Goal: Task Accomplishment & Management: Complete application form

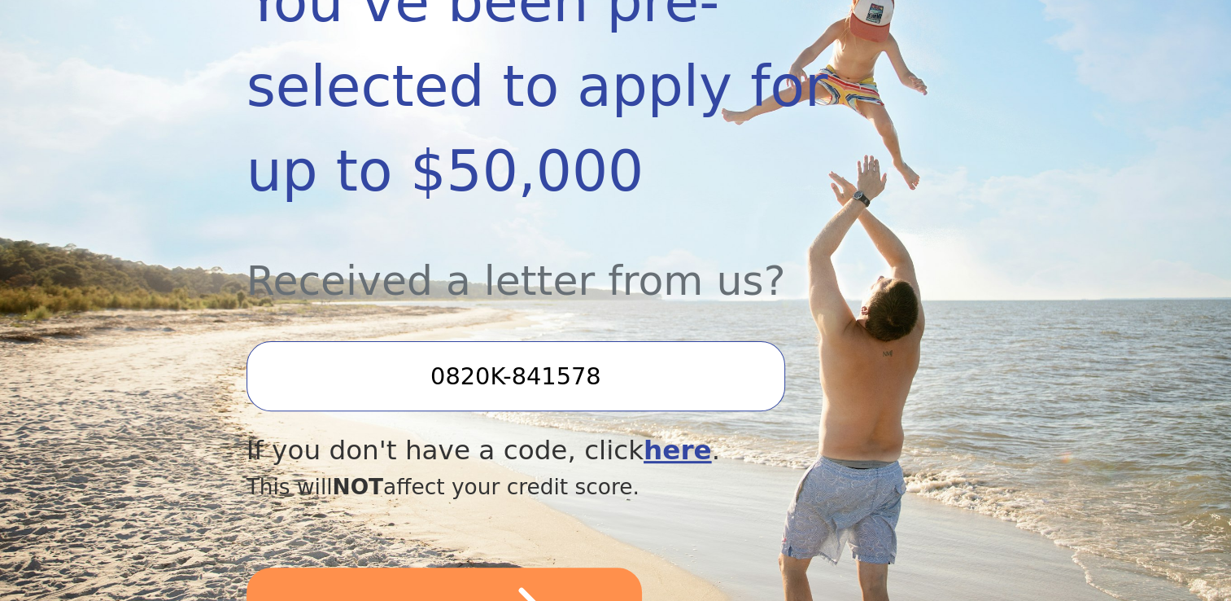
scroll to position [444, 0]
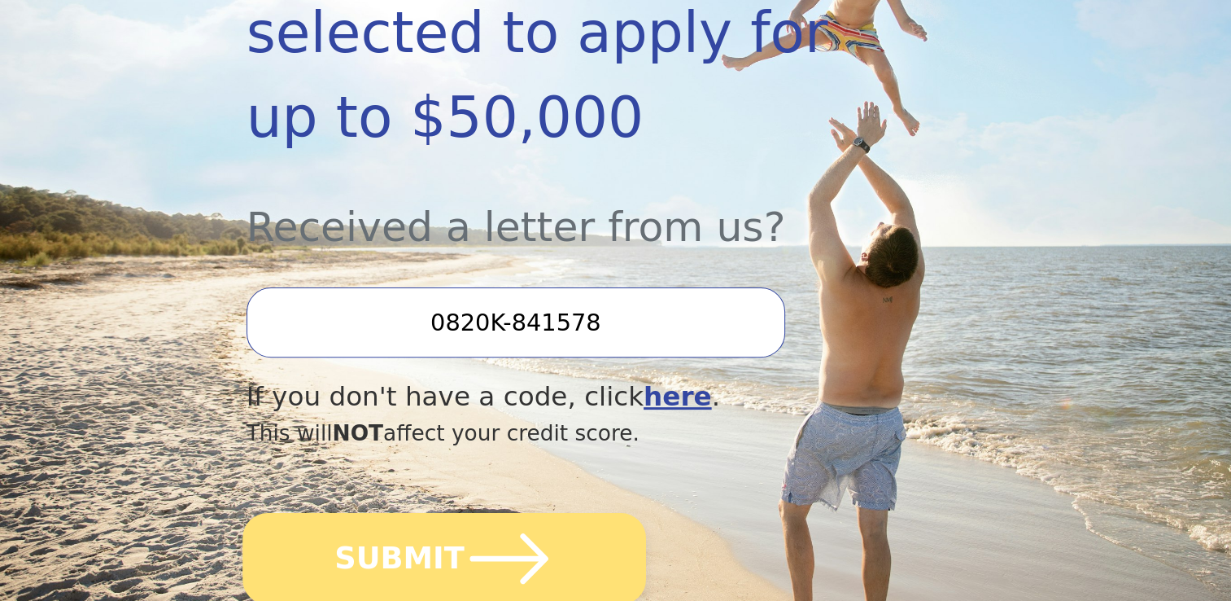
click at [548, 513] on button "SUBMIT" at bounding box center [444, 558] width 404 height 91
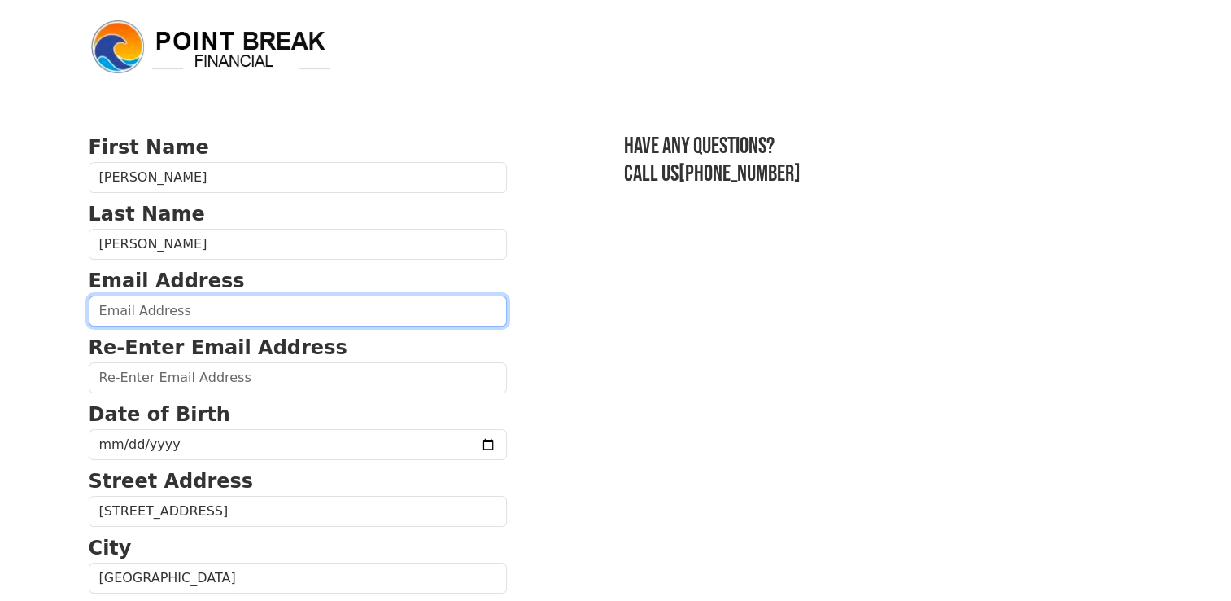
click at [251, 316] on input "email" at bounding box center [298, 310] width 418 height 31
type input "[PERSON_NAME][EMAIL_ADDRESS][PERSON_NAME][PERSON_NAME][DOMAIN_NAME]"
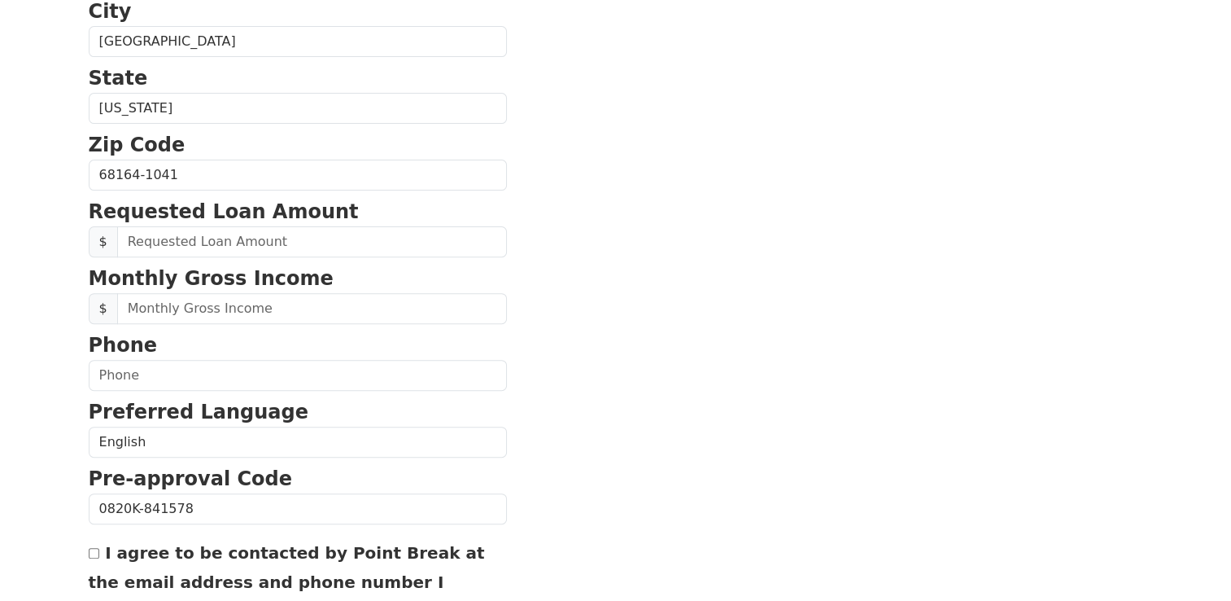
scroll to position [540, 0]
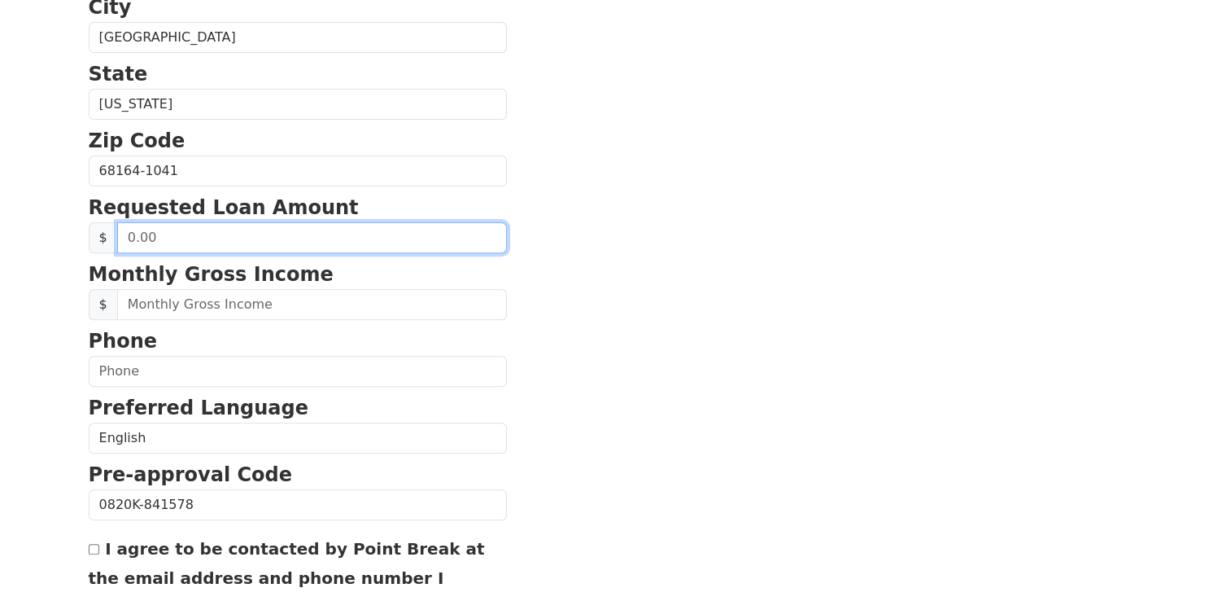
click at [208, 243] on input "text" at bounding box center [312, 237] width 390 height 31
drag, startPoint x: 173, startPoint y: 238, endPoint x: 111, endPoint y: 236, distance: 61.9
click at [111, 236] on div "$ 0.50" at bounding box center [298, 237] width 418 height 31
type input "5.00"
type input "20,000.00"
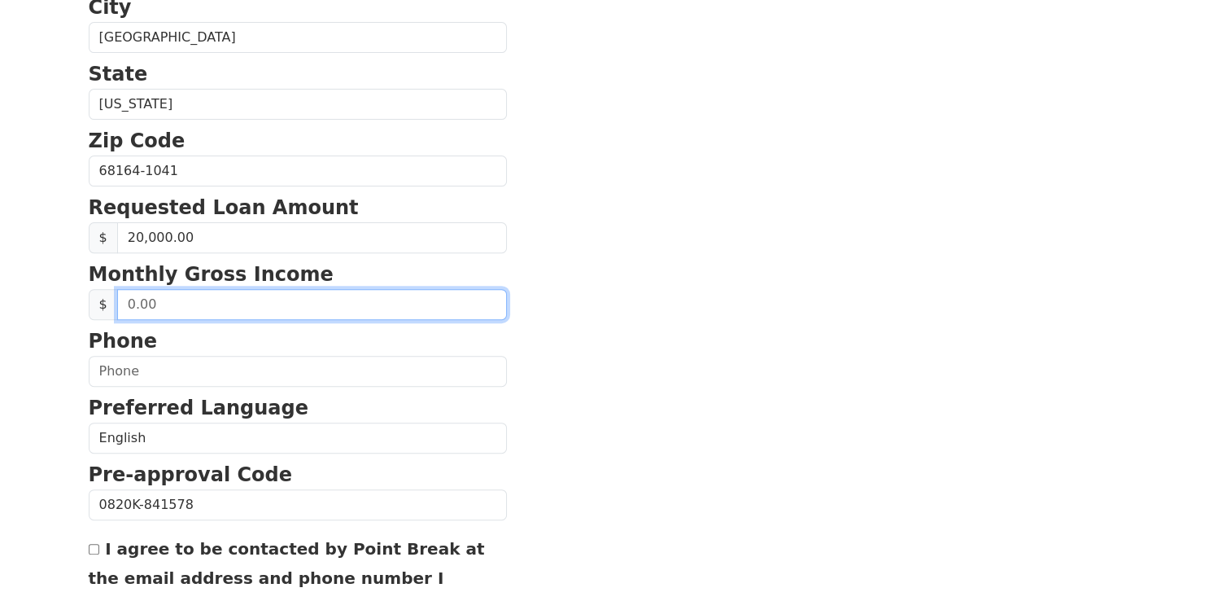
click at [197, 304] on input "text" at bounding box center [312, 304] width 390 height 31
drag, startPoint x: 194, startPoint y: 304, endPoint x: 86, endPoint y: 307, distance: 108.3
click at [86, 307] on div "First Name Sandra Last Name Coleman Email Address sandra.coleman@cox.net Re-Ent…" at bounding box center [616, 136] width 1074 height 1352
type input "6,200.00"
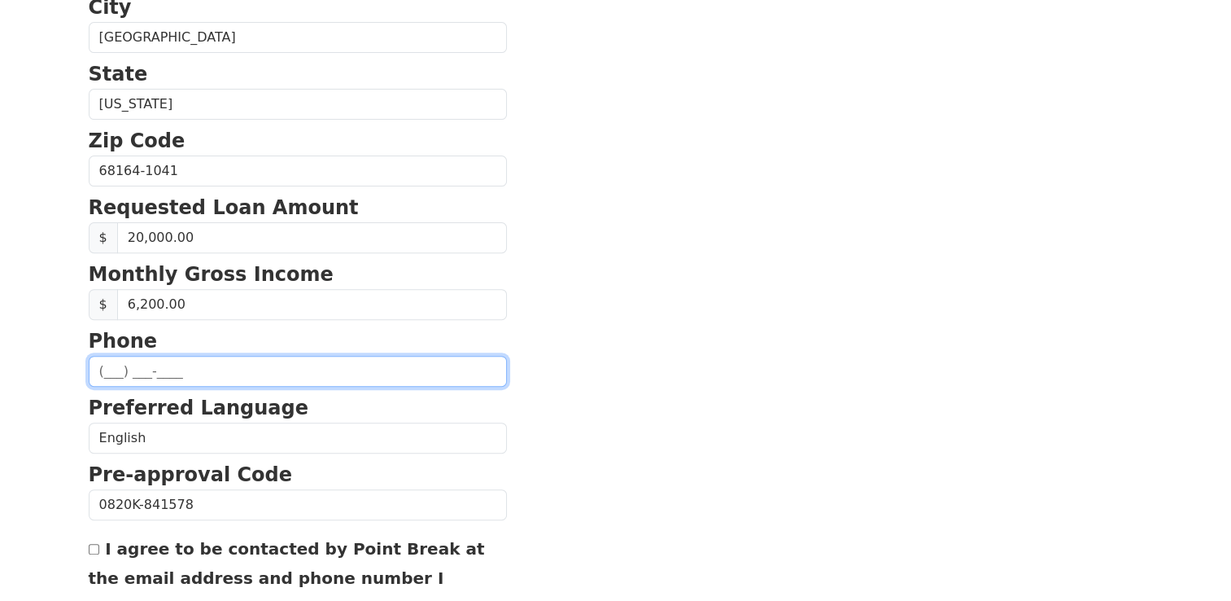
click at [109, 366] on input "text" at bounding box center [298, 371] width 418 height 31
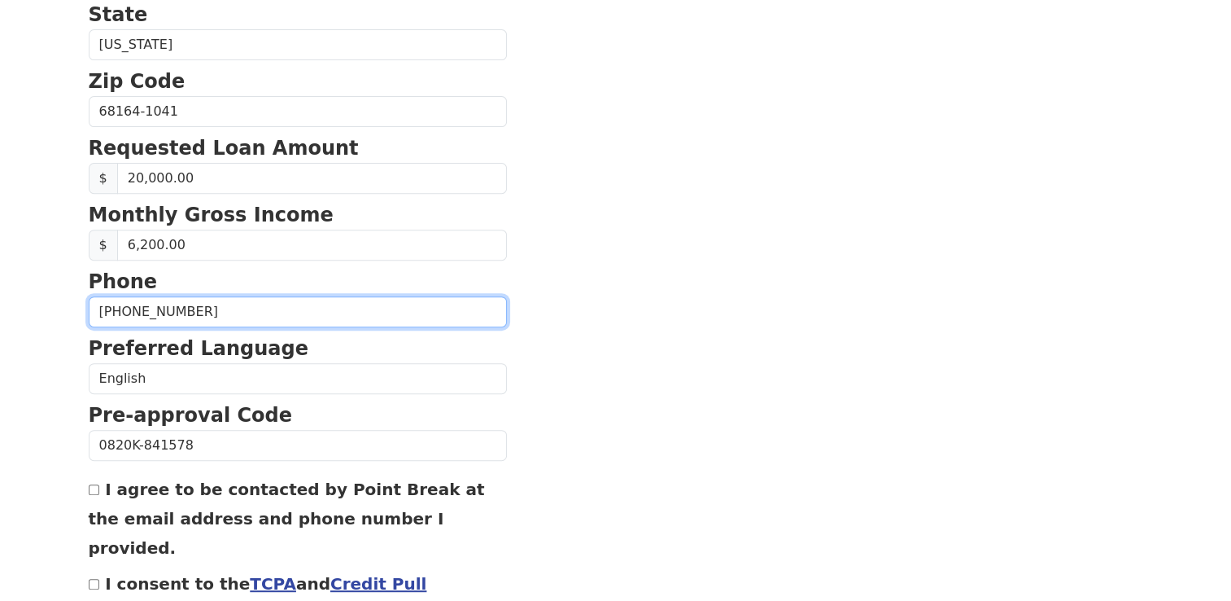
scroll to position [605, 0]
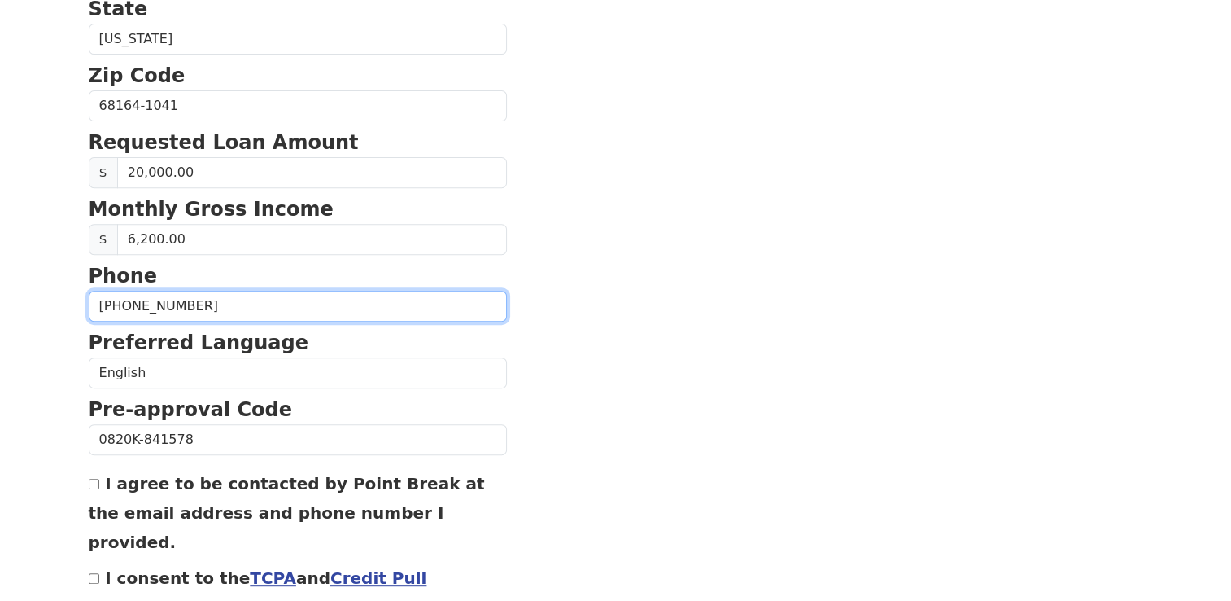
drag, startPoint x: 196, startPoint y: 304, endPoint x: 133, endPoint y: 304, distance: 63.5
click at [133, 304] on input "(402) 250-3420" at bounding box center [298, 305] width 418 height 31
type input "(402) 932-9421"
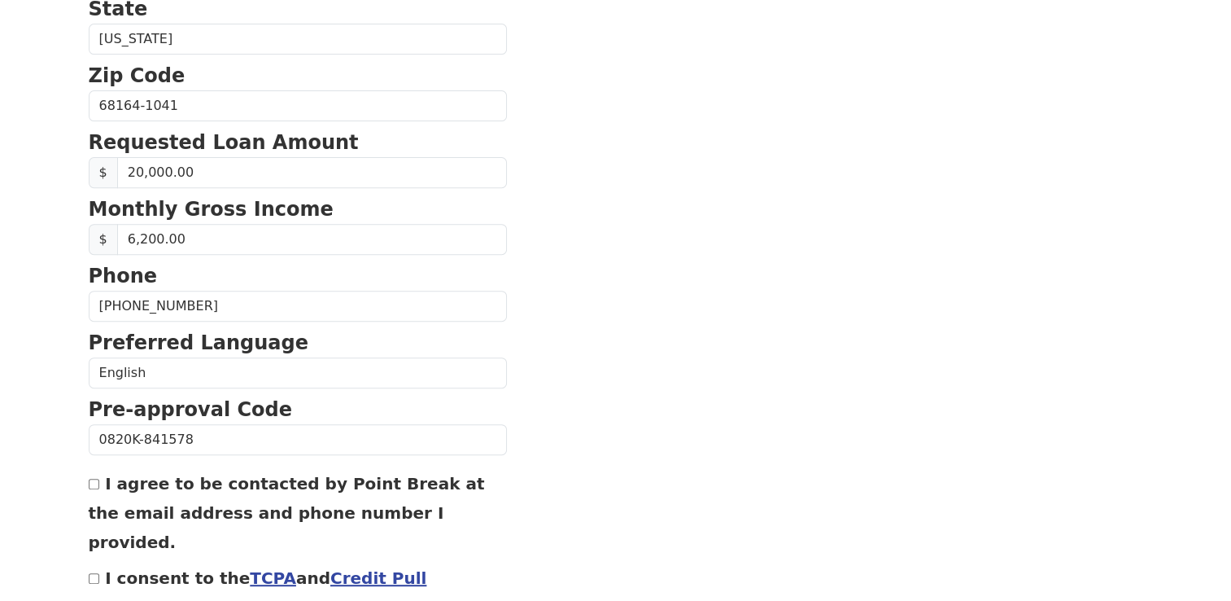
click at [94, 483] on input "I agree to be contacted by Point Break at the email address and phone number I …" at bounding box center [94, 483] width 11 height 11
checkbox input "true"
click at [89, 573] on input "I consent to the TCPA and Credit Pull Consent" at bounding box center [94, 578] width 11 height 11
checkbox input "true"
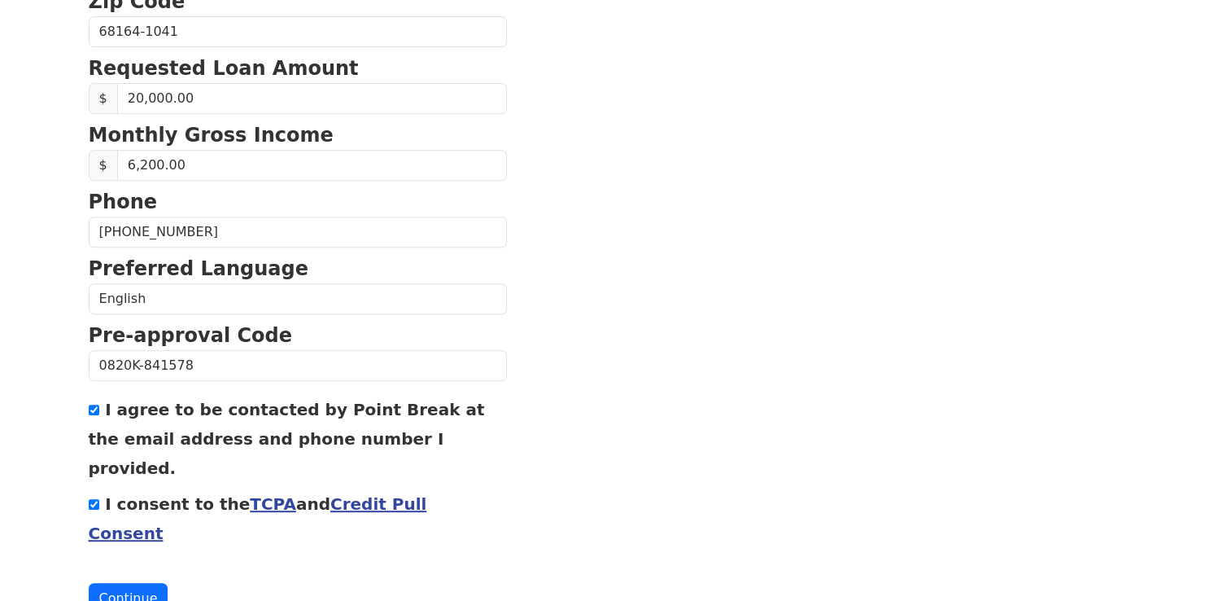
scroll to position [689, 0]
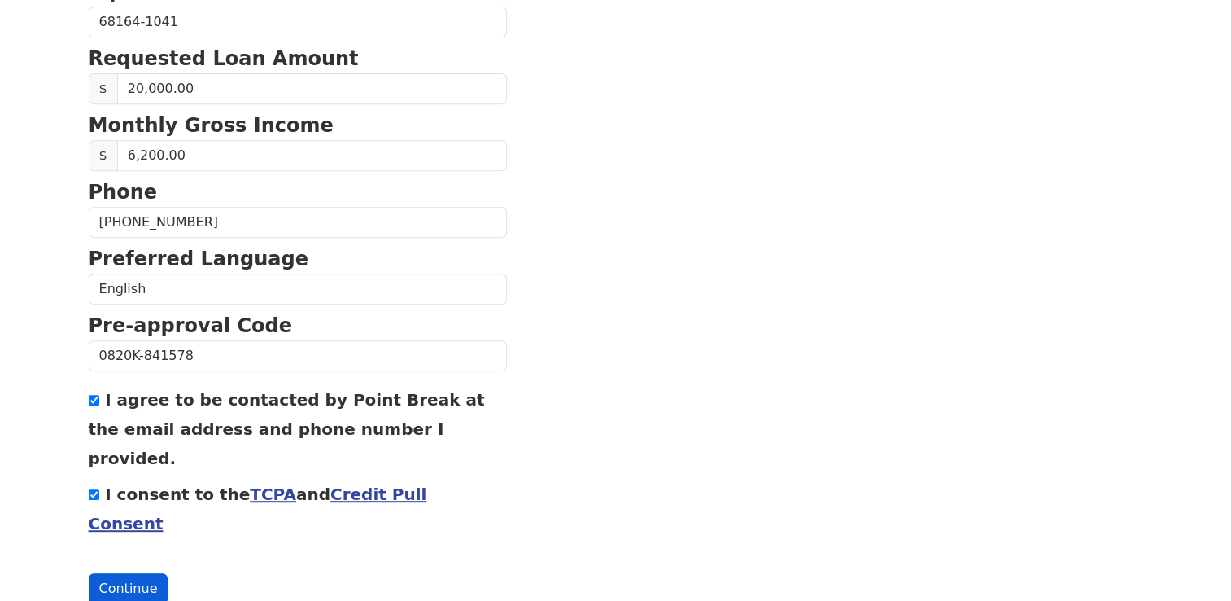
click at [129, 573] on button "Continue" at bounding box center [129, 588] width 80 height 31
click at [111, 573] on button "Continue" at bounding box center [129, 588] width 80 height 31
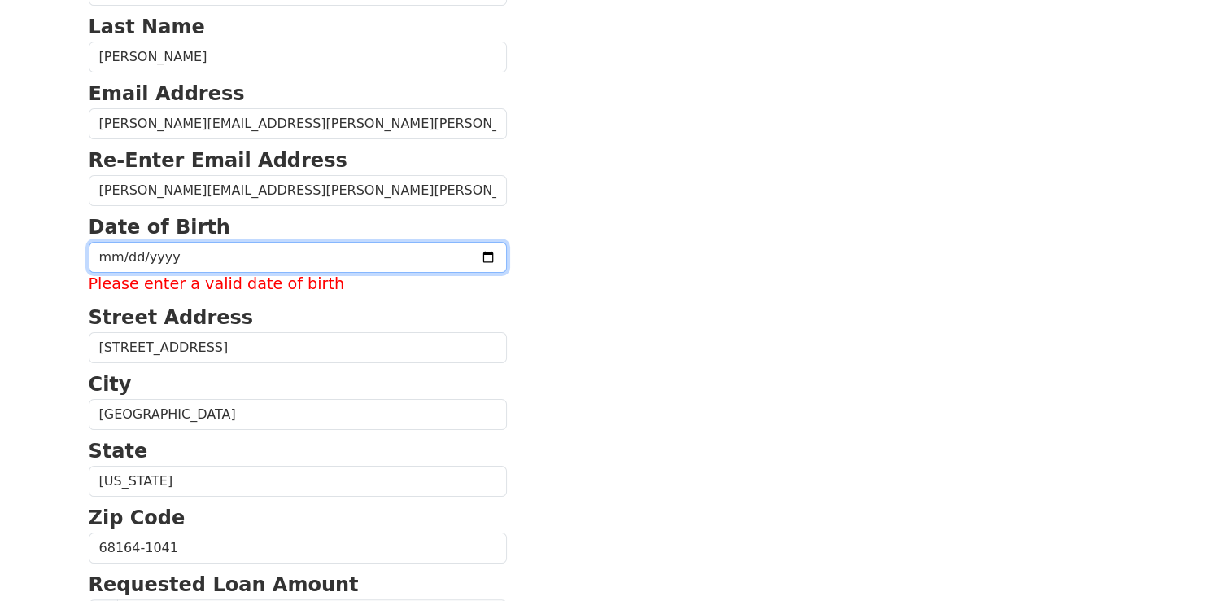
click at [98, 252] on input "date" at bounding box center [298, 257] width 418 height 31
type input "1969-08-05"
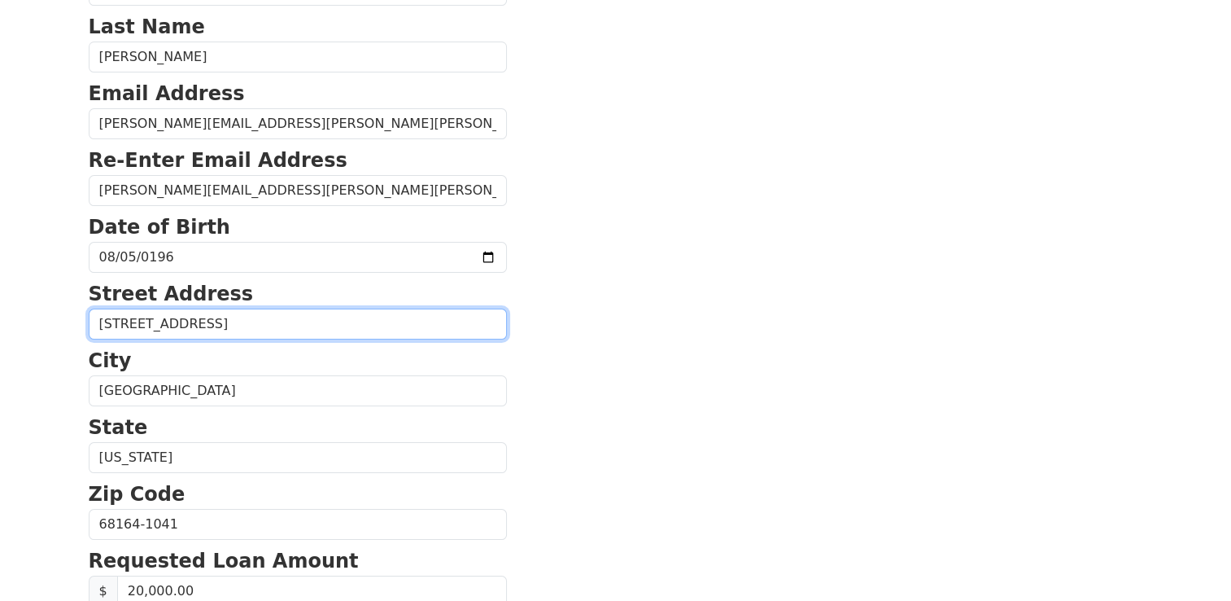
click at [249, 318] on input "6427 N 131st St Apt 306" at bounding box center [298, 323] width 418 height 31
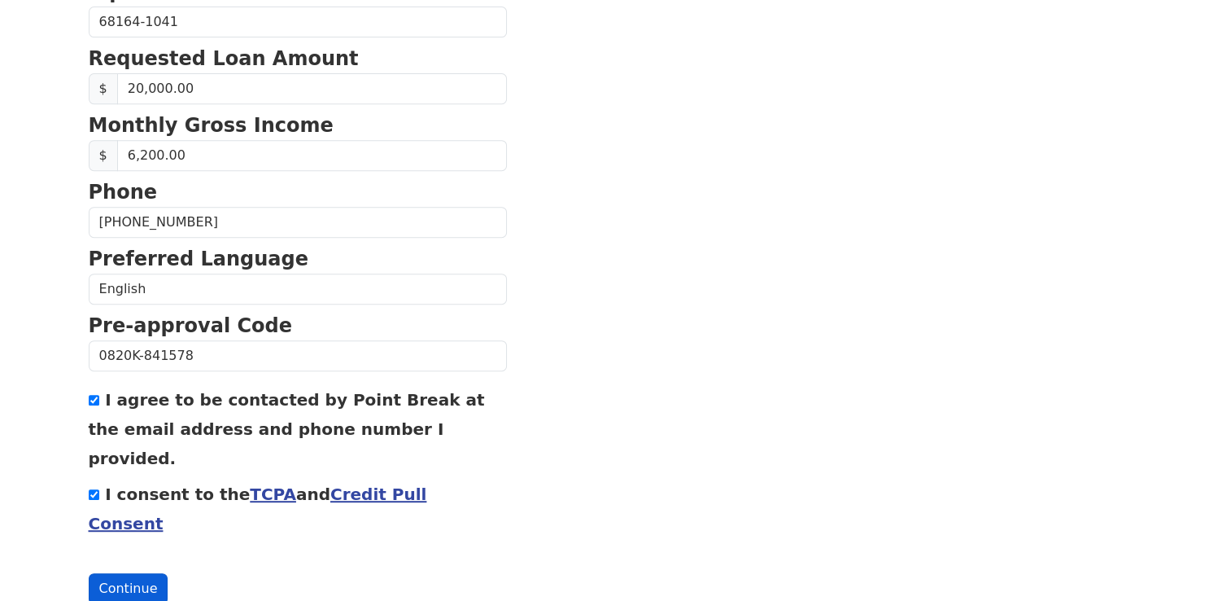
type input "6427 N 131st St"
click at [124, 573] on button "Continue" at bounding box center [129, 588] width 80 height 31
